Goal: Task Accomplishment & Management: Manage account settings

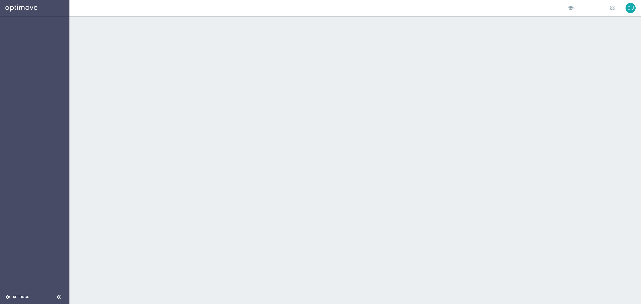
click at [6, 297] on icon "settings" at bounding box center [7, 297] width 5 height 5
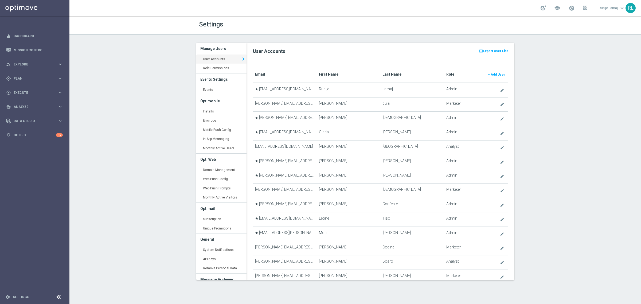
click at [334, 76] on translate "First Name" at bounding box center [329, 74] width 20 height 4
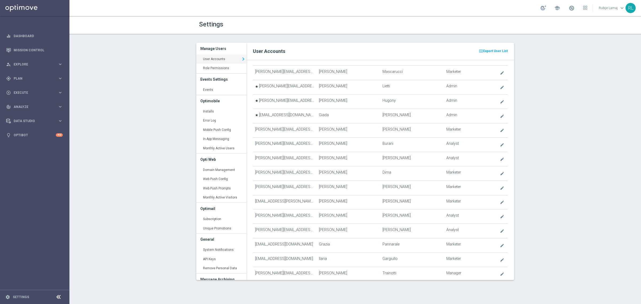
scroll to position [790, 0]
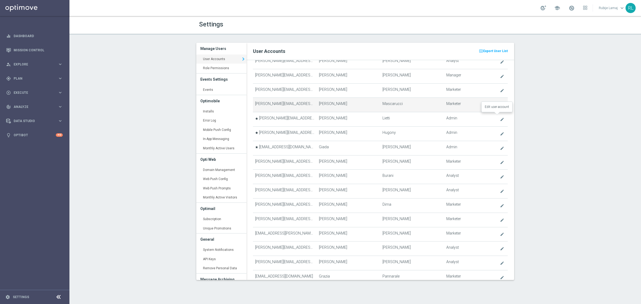
click at [500, 107] on icon "create" at bounding box center [502, 105] width 4 height 4
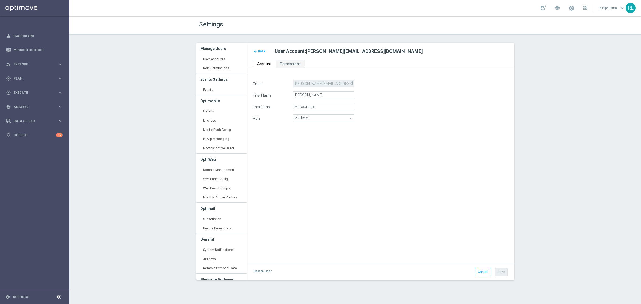
click at [329, 162] on div "Email francesca.mascarucci@fluttersea.com First Name Francesca Last Name Mascar…" at bounding box center [380, 169] width 263 height 178
click at [329, 203] on div "Email francesca.mascarucci@fluttersea.com First Name Francesca Last Name Mascar…" at bounding box center [380, 169] width 263 height 178
click at [378, 171] on div "Email francesca.mascarucci@fluttersea.com First Name Francesca Last Name Mascar…" at bounding box center [380, 169] width 263 height 178
click at [261, 273] on link "Delete user" at bounding box center [263, 271] width 20 height 6
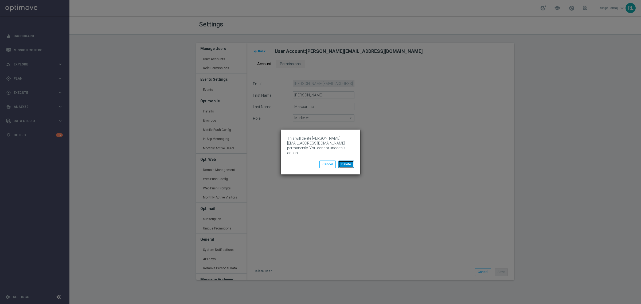
click at [348, 165] on button "Delete" at bounding box center [346, 164] width 15 height 7
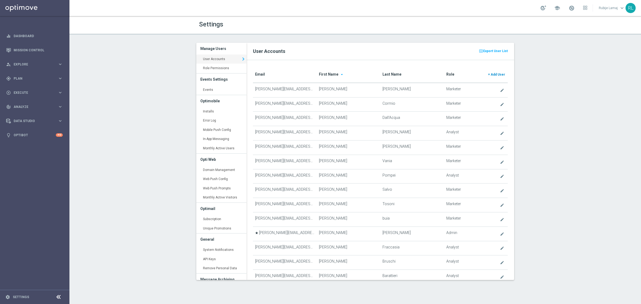
click at [492, 76] on span "Add User" at bounding box center [498, 75] width 14 height 4
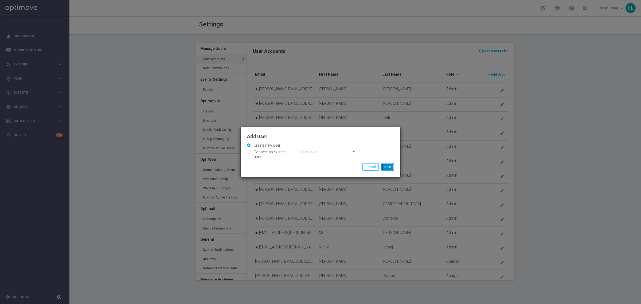
click at [385, 163] on button "Next" at bounding box center [388, 166] width 13 height 7
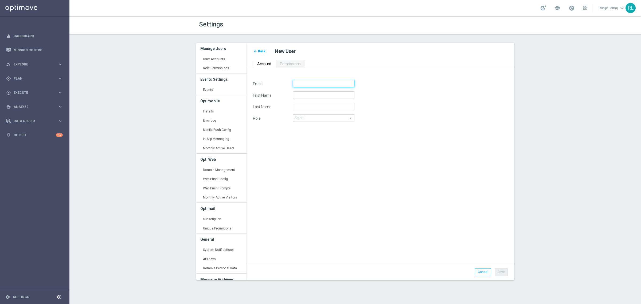
click at [307, 84] on input "Email" at bounding box center [324, 83] width 62 height 7
paste input "[PERSON_NAME][EMAIL_ADDRESS][DOMAIN_NAME]"
type input "[PERSON_NAME][EMAIL_ADDRESS][DOMAIN_NAME]"
click at [308, 92] on input "First Name" at bounding box center [324, 94] width 62 height 7
type input "[PERSON_NAME]"
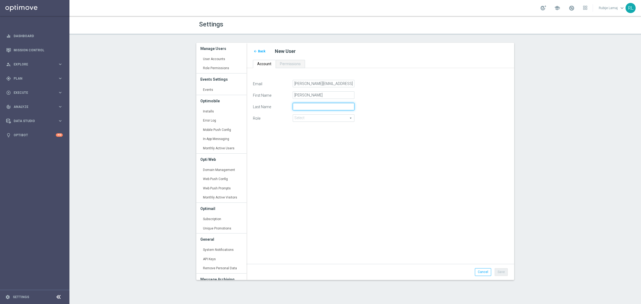
click at [301, 106] on input "Last Name" at bounding box center [324, 106] width 62 height 7
type input "Mascarucci"
click at [315, 118] on span at bounding box center [323, 118] width 61 height 7
click at [312, 135] on span "Marketer" at bounding box center [324, 133] width 56 height 4
type input "Marketer"
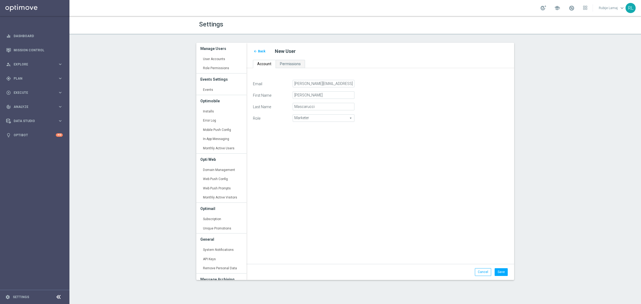
click at [349, 195] on div "Email francesca.mascarucci@sisal.it First Name Francesca Last Name Mascarucci R…" at bounding box center [380, 169] width 263 height 178
click at [500, 271] on button "Save" at bounding box center [501, 271] width 13 height 7
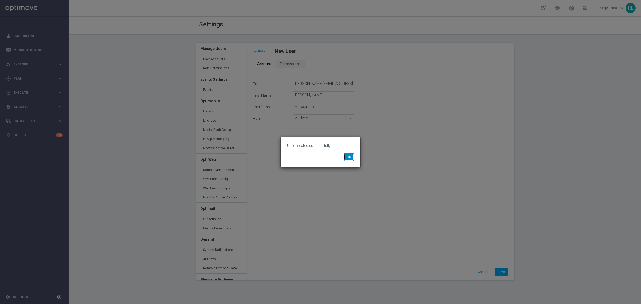
click at [348, 154] on button "OK" at bounding box center [349, 156] width 10 height 7
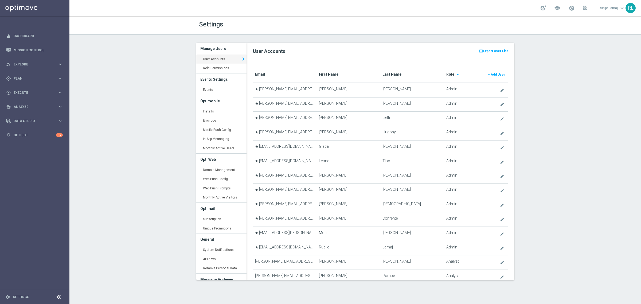
click at [127, 119] on div "Settings Manage Users User Accounts keyboard_arrow_right Role Permissions keybo…" at bounding box center [355, 160] width 572 height 288
click at [322, 73] on translate "First Name" at bounding box center [329, 74] width 20 height 4
click at [158, 165] on div "Settings Manage Users User Accounts keyboard_arrow_right Role Permissions keybo…" at bounding box center [355, 160] width 572 height 288
click at [134, 142] on div "Settings Manage Users User Accounts keyboard_arrow_right Role Permissions keybo…" at bounding box center [355, 160] width 572 height 288
